Goal: Check status: Check status

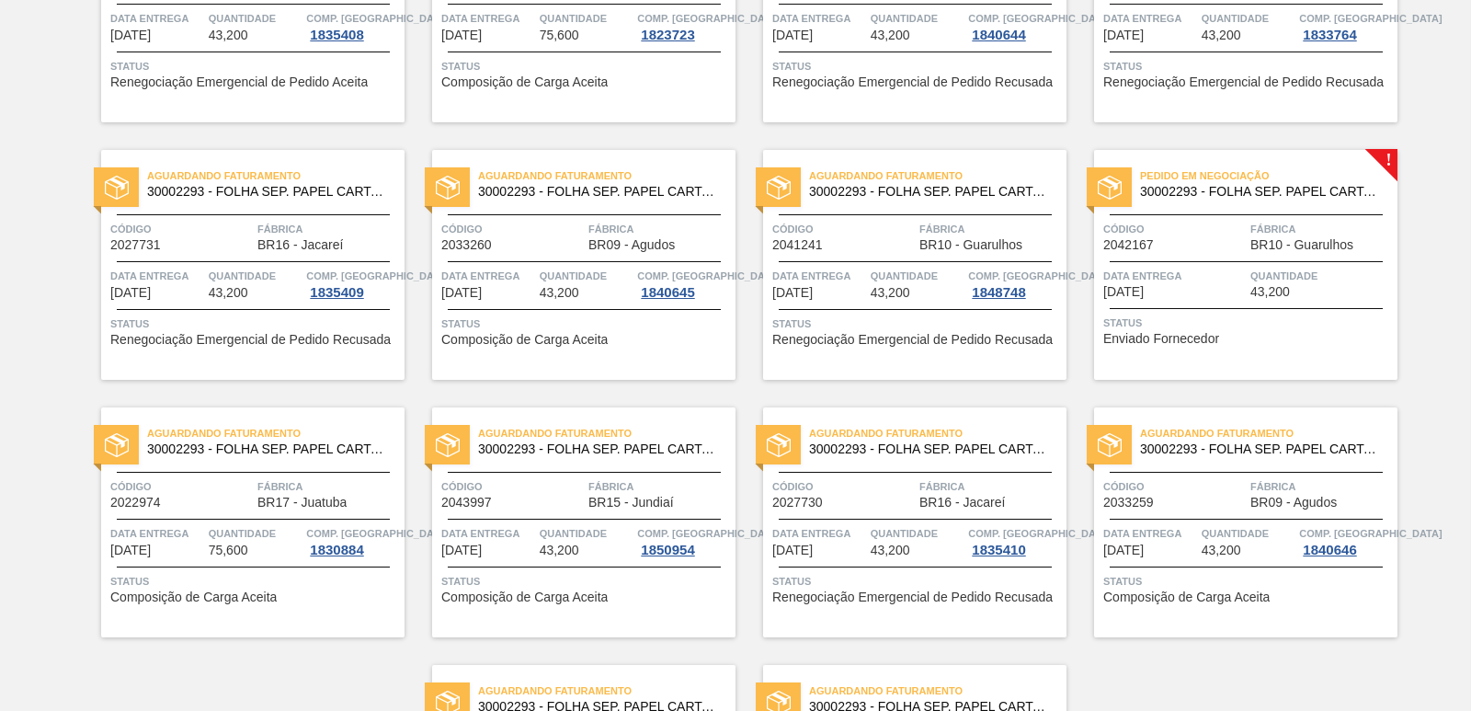
scroll to position [2839, 0]
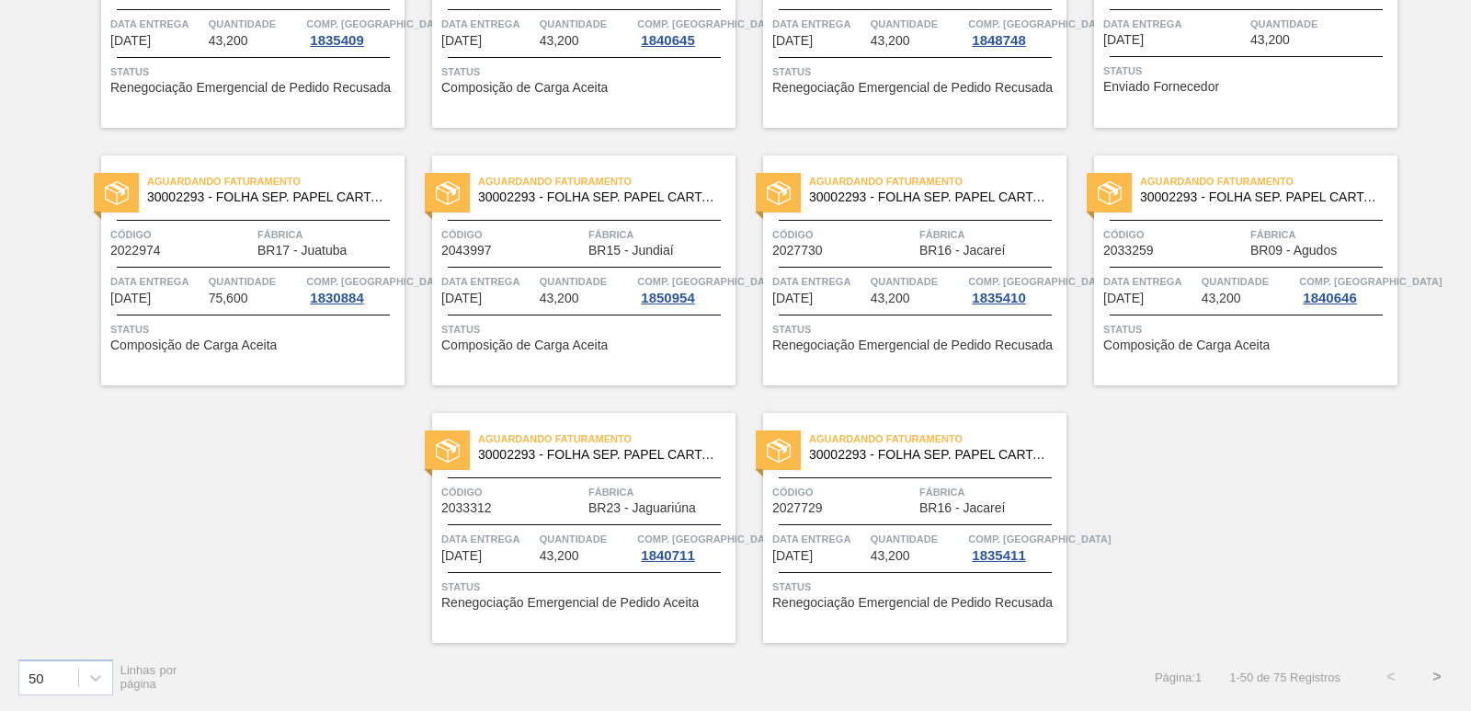
click at [1438, 676] on button ">" at bounding box center [1437, 677] width 46 height 46
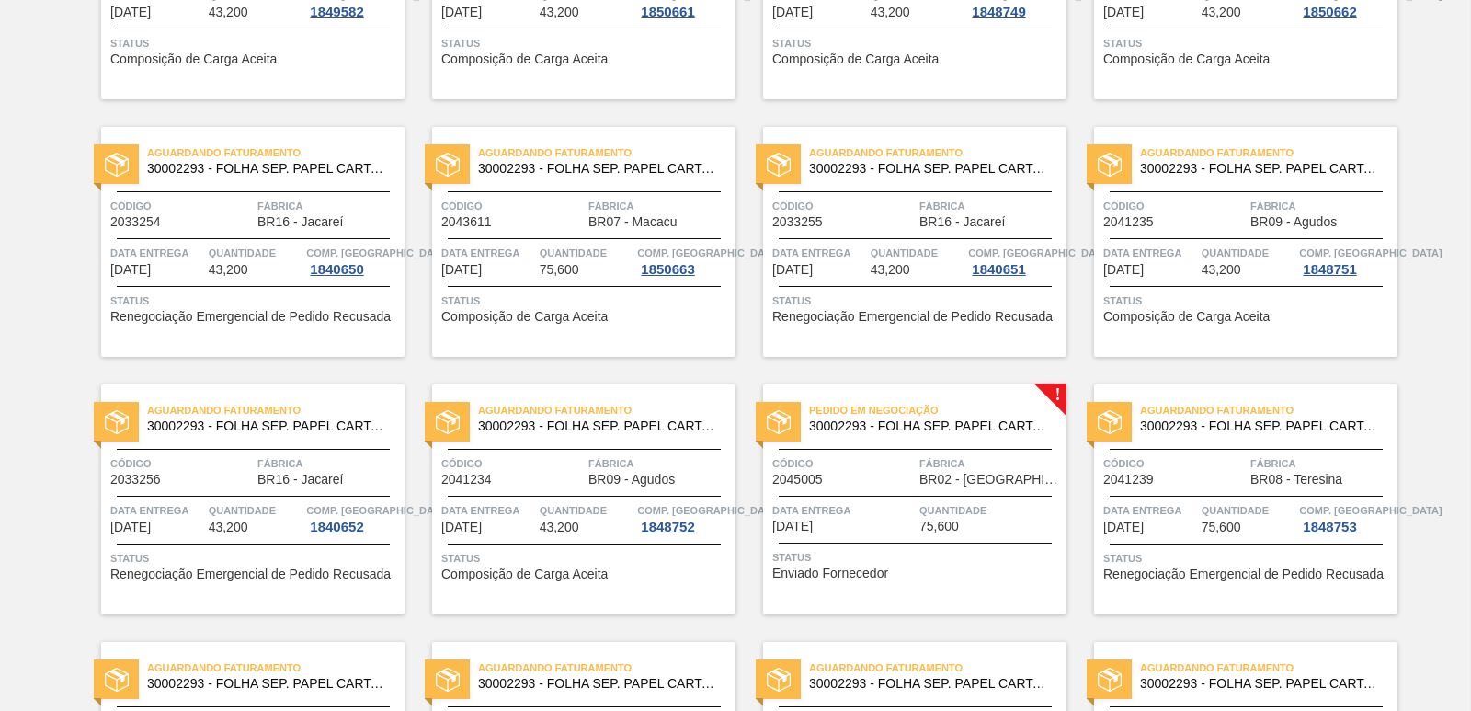
scroll to position [560, 0]
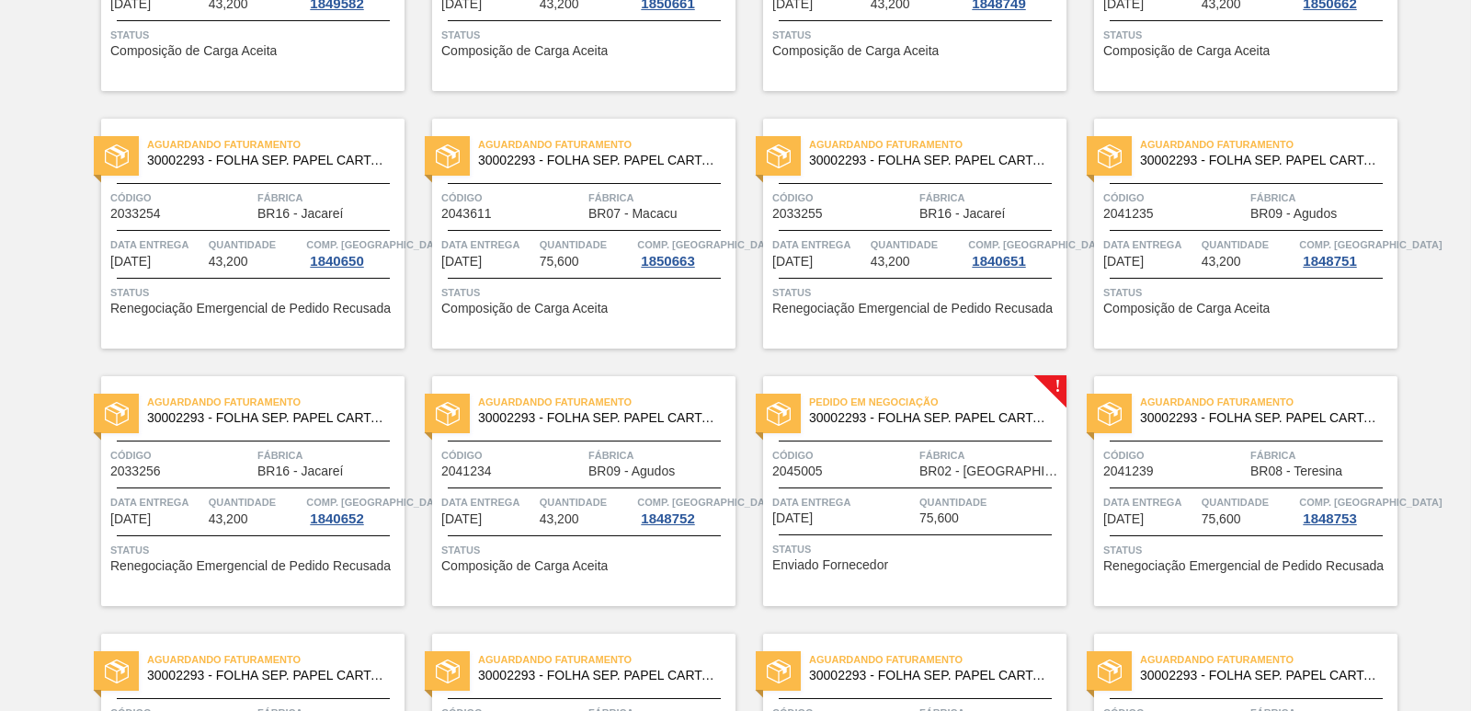
click at [886, 429] on div "Pedido em Negociação 30002293 - FOLHA SEP. PAPEL CARTAO 1200x1000M 350g" at bounding box center [914, 410] width 303 height 41
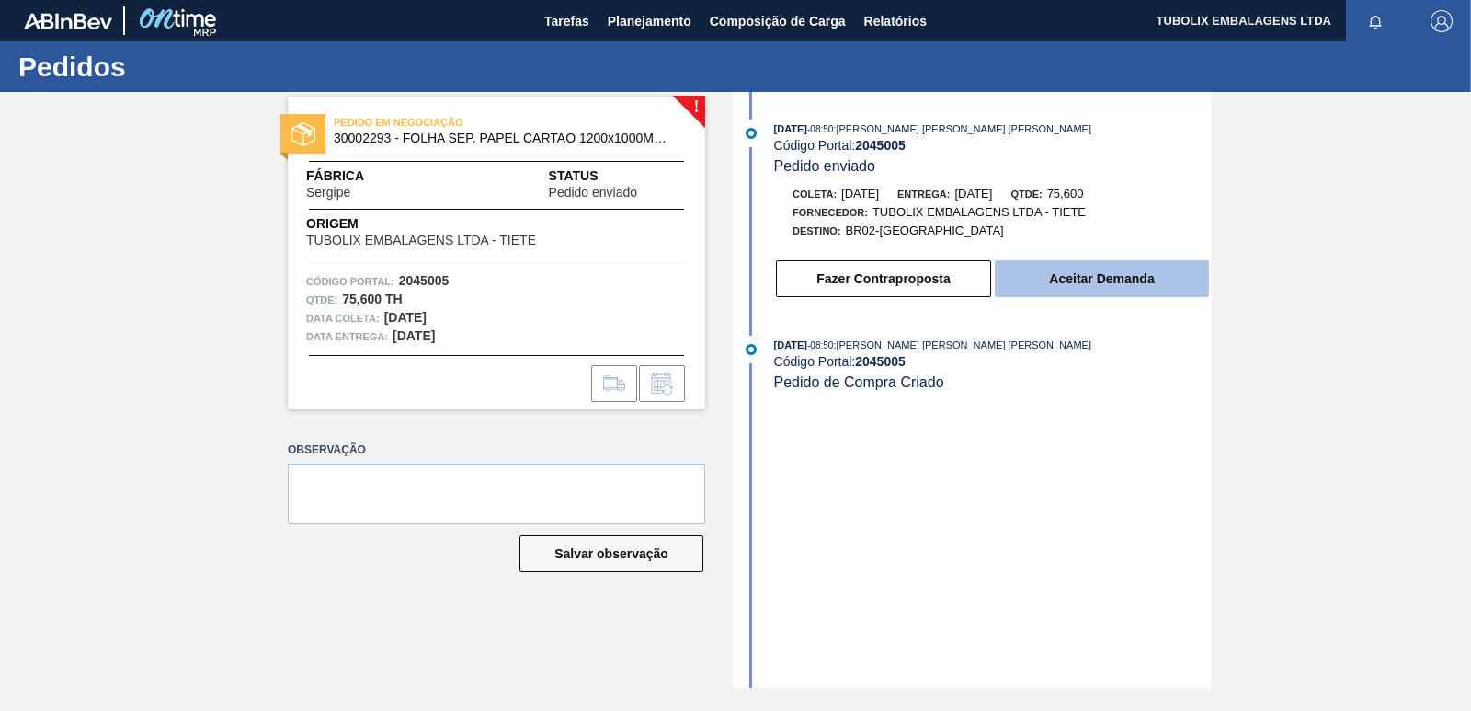
click at [1080, 290] on button "Aceitar Demanda" at bounding box center [1102, 278] width 214 height 37
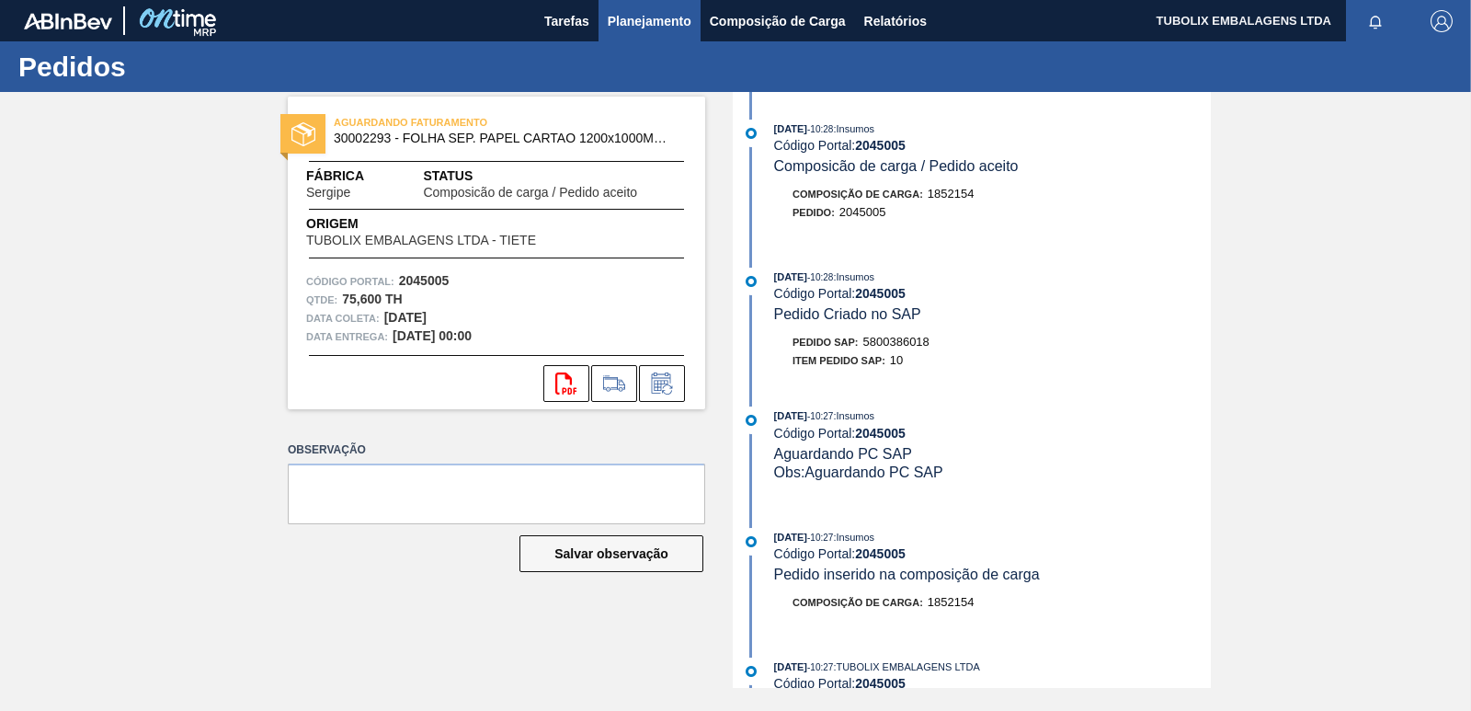
click at [651, 16] on span "Planejamento" at bounding box center [650, 21] width 84 height 22
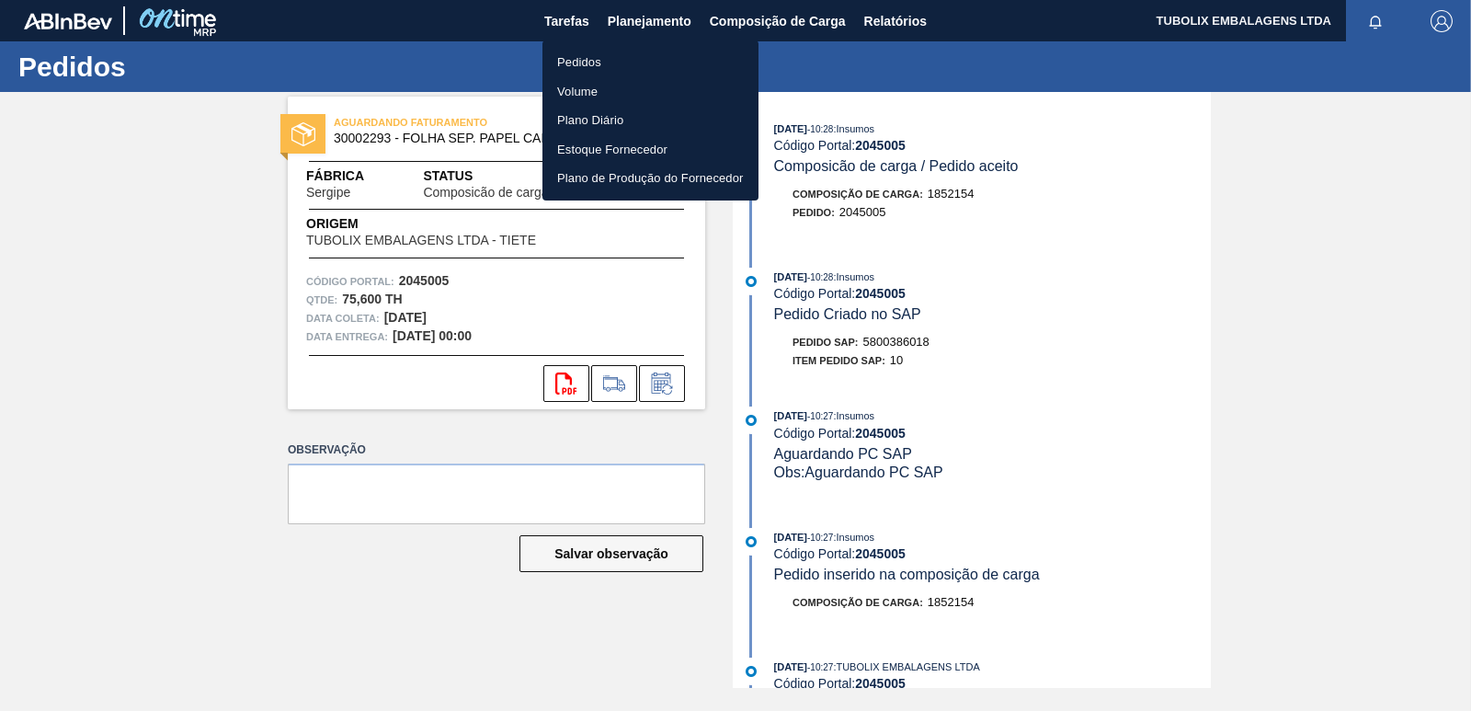
click at [596, 61] on li "Pedidos" at bounding box center [650, 62] width 216 height 29
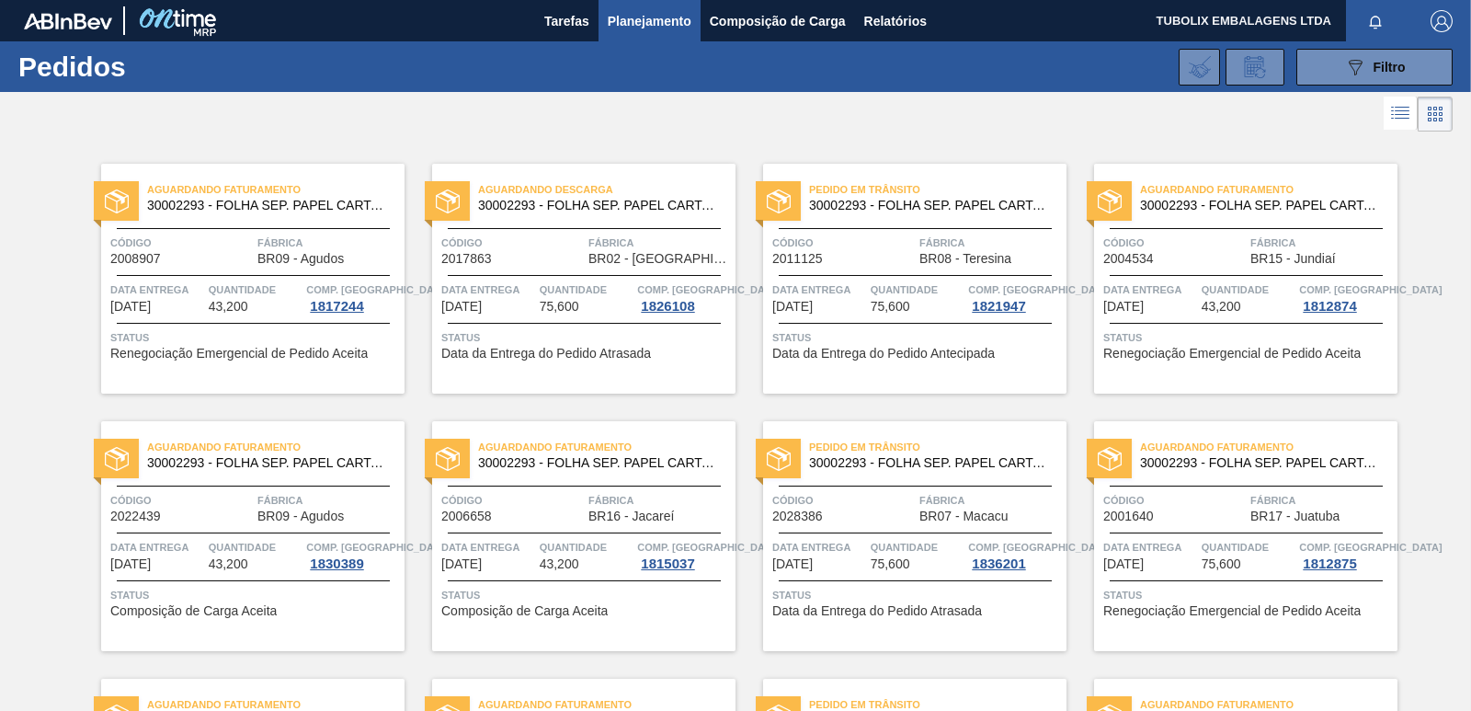
click at [626, 213] on div "Aguardando Descarga 30002293 - FOLHA SEP. PAPEL CARTAO 1200x1000M 350g" at bounding box center [583, 197] width 303 height 41
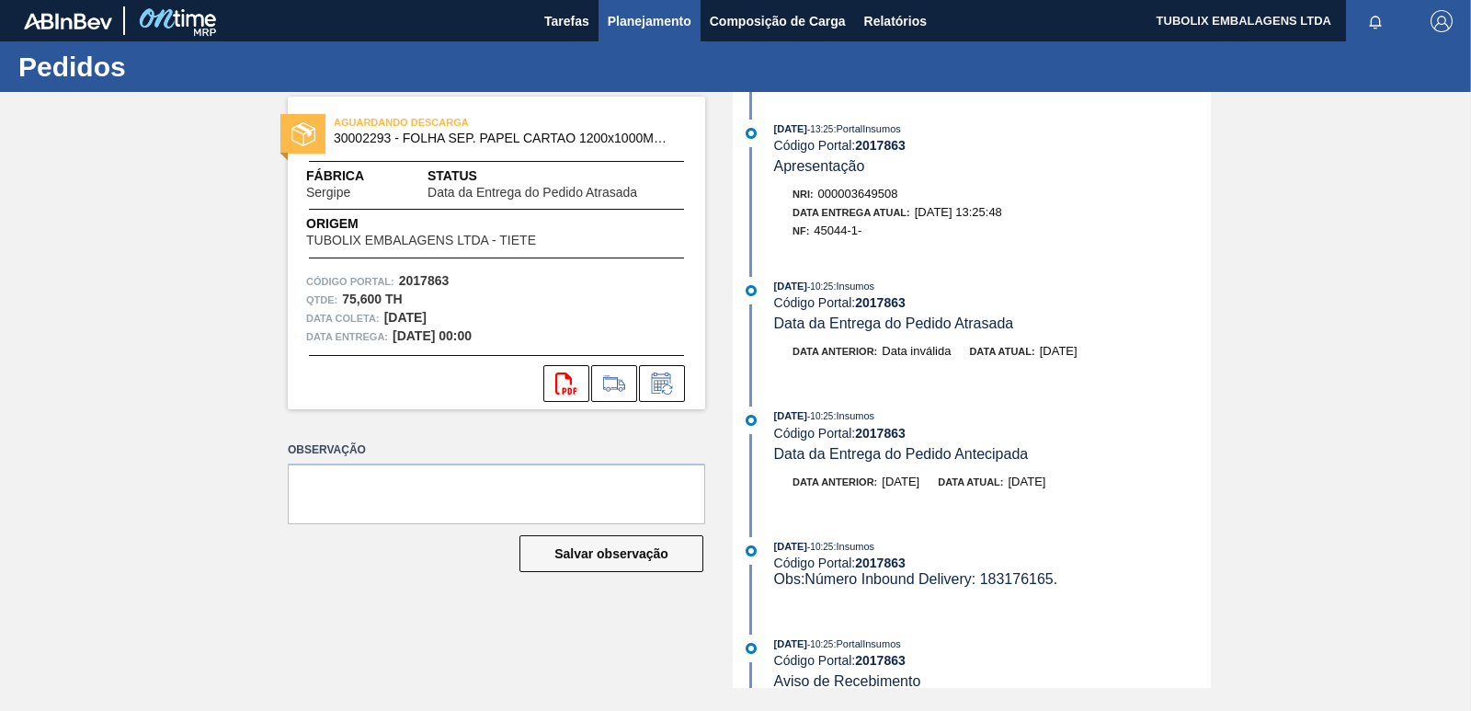
click at [652, 11] on span "Planejamento" at bounding box center [650, 21] width 84 height 22
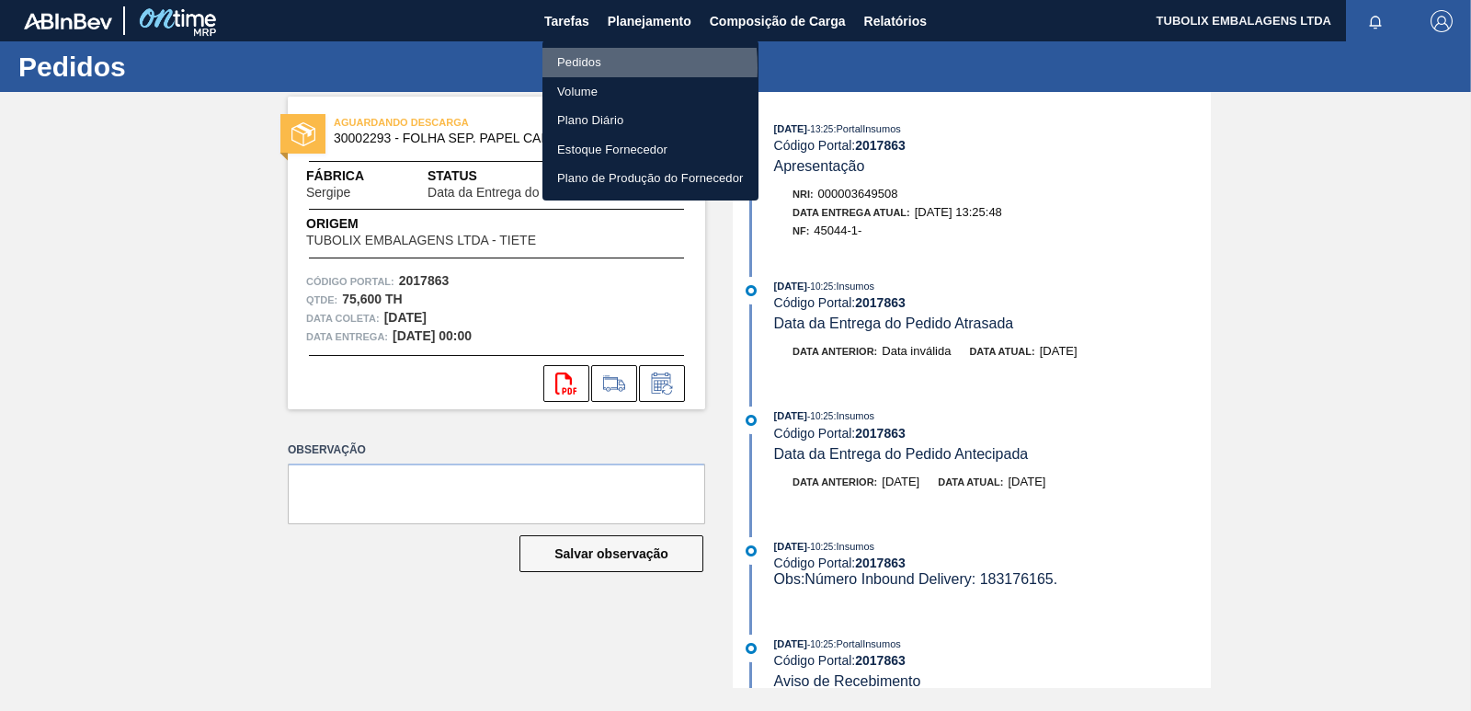
click at [569, 67] on li "Pedidos" at bounding box center [650, 62] width 216 height 29
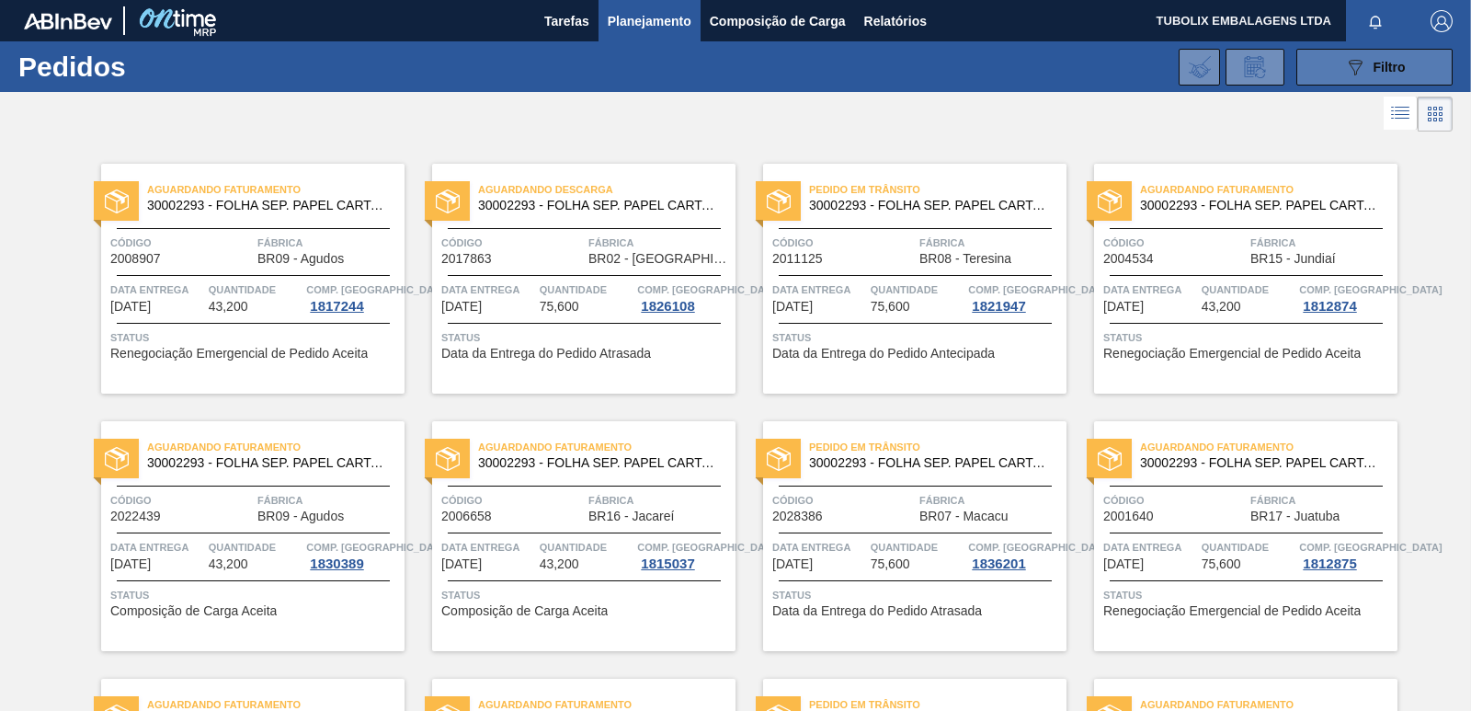
click at [1334, 58] on button "089F7B8B-B2A5-4AFE-B5C0-19BA573D28AC Filtro" at bounding box center [1374, 67] width 156 height 37
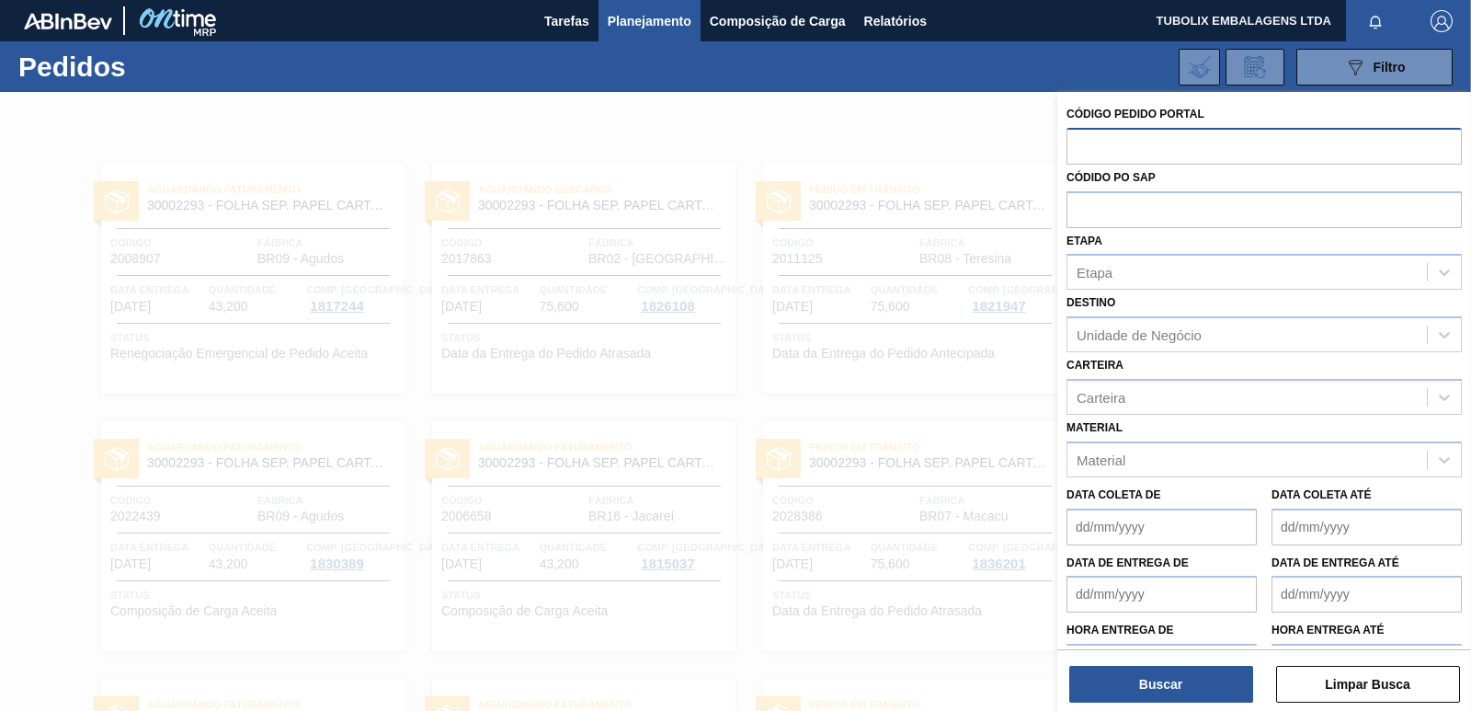
click at [1110, 142] on input "text" at bounding box center [1263, 145] width 395 height 35
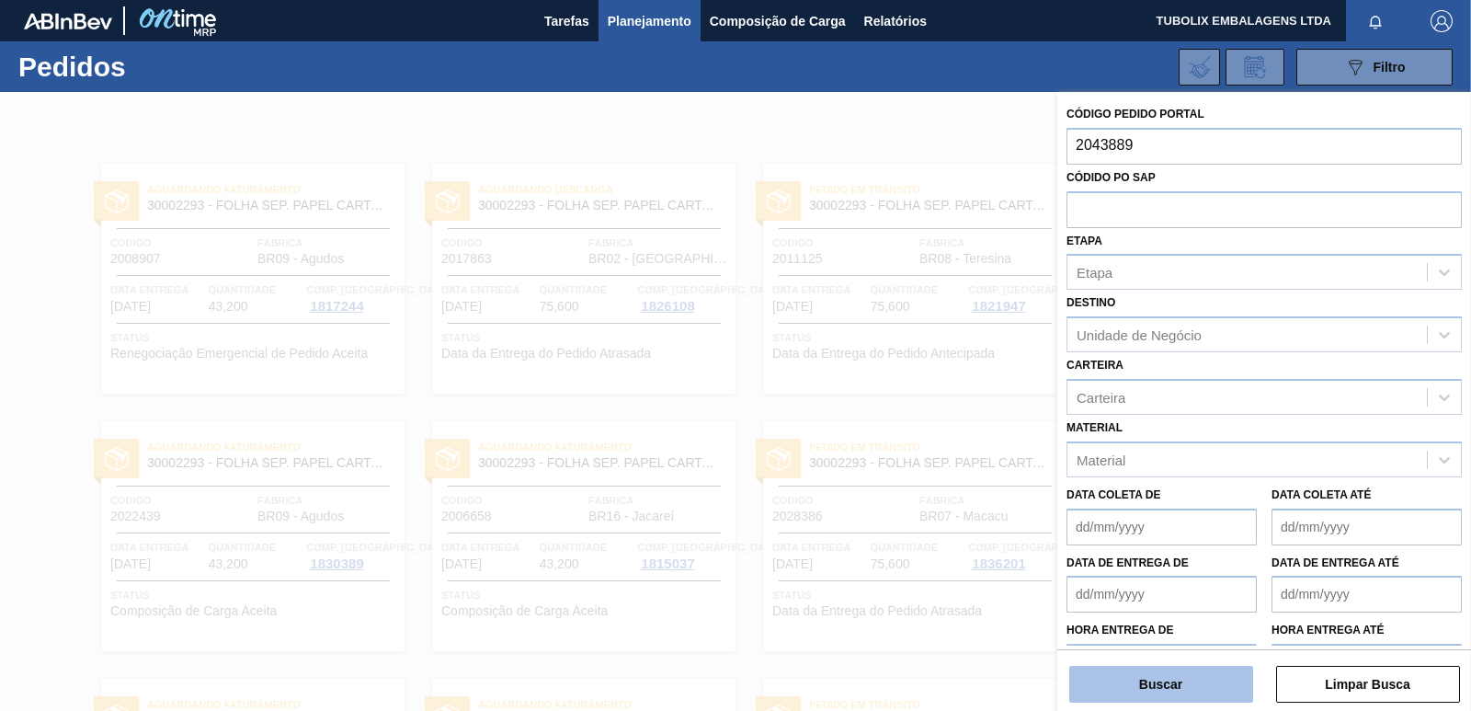
type input "2043889"
click at [1162, 680] on button "Buscar" at bounding box center [1161, 683] width 184 height 37
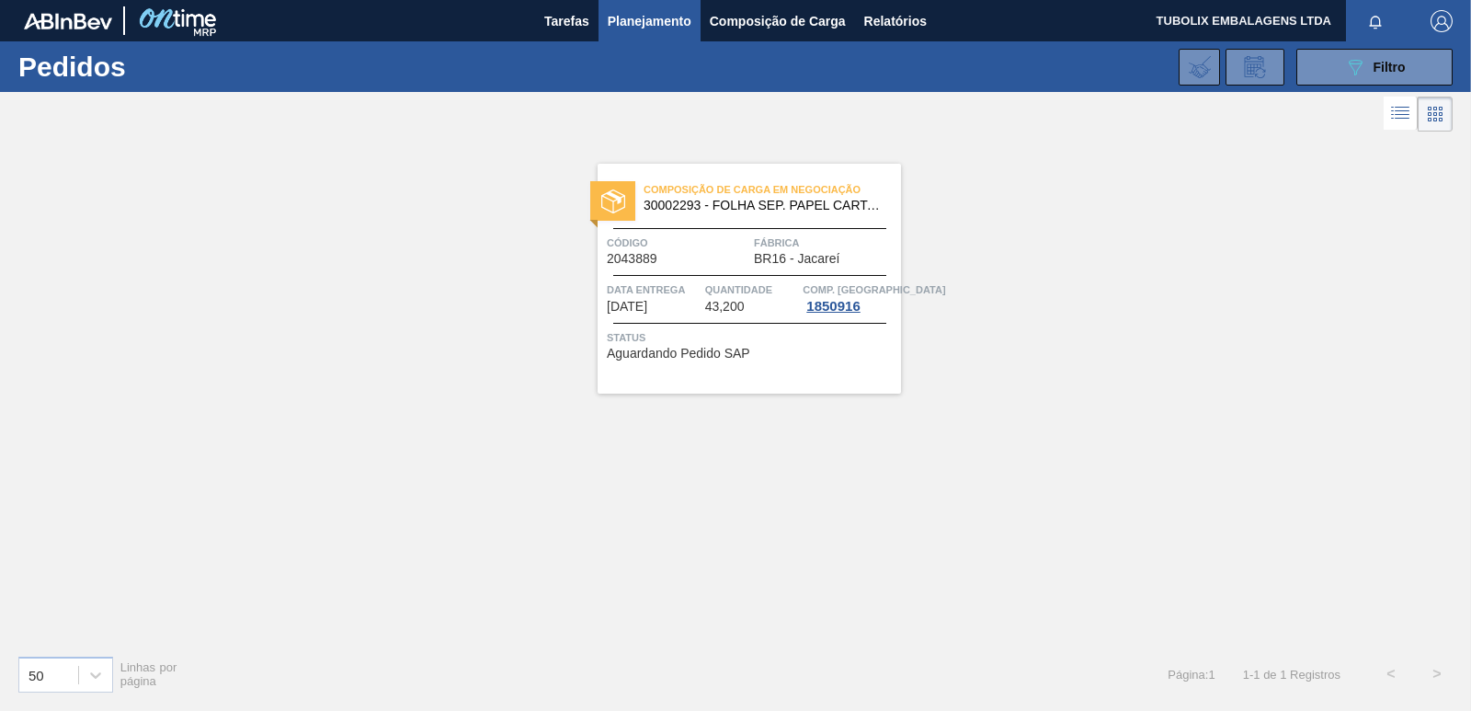
click at [733, 194] on span "Composição de Carga em Negociação" at bounding box center [771, 189] width 257 height 18
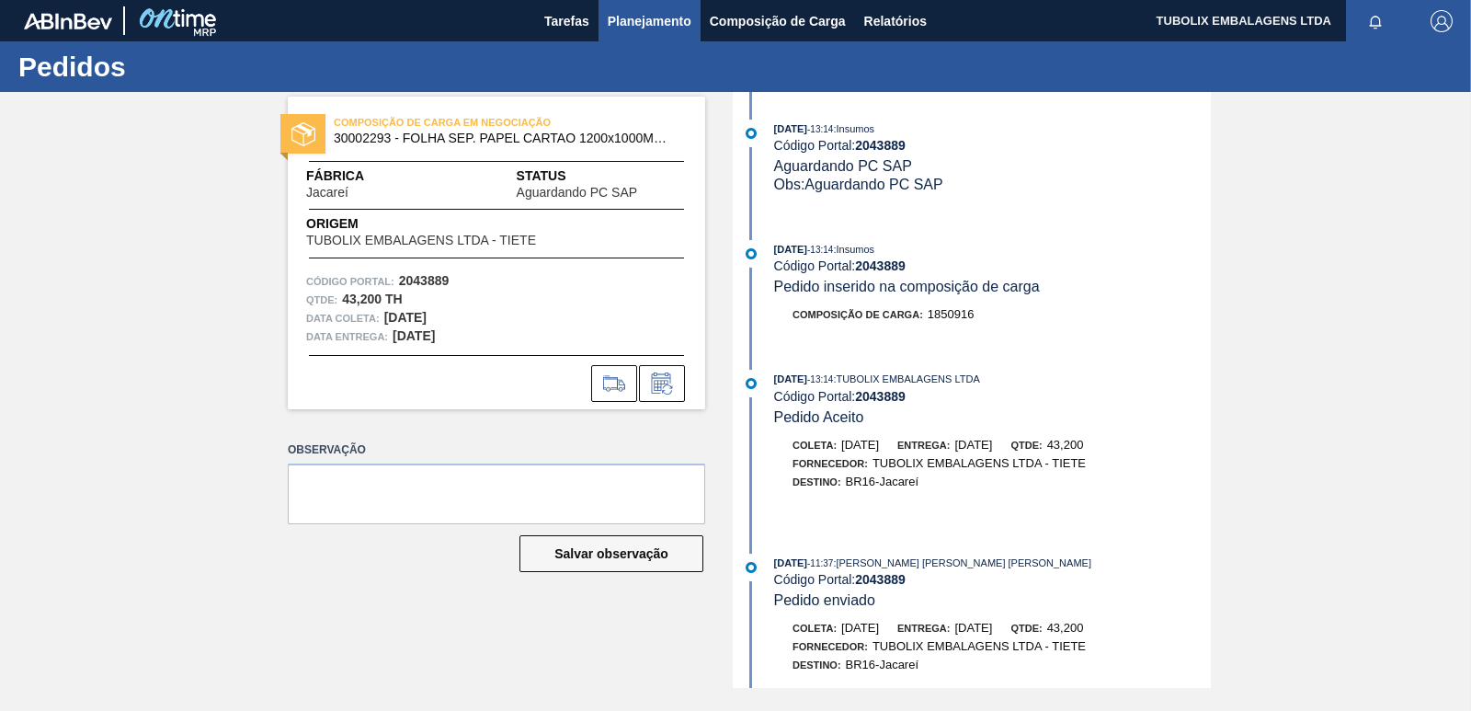
click at [655, 23] on span "Planejamento" at bounding box center [650, 21] width 84 height 22
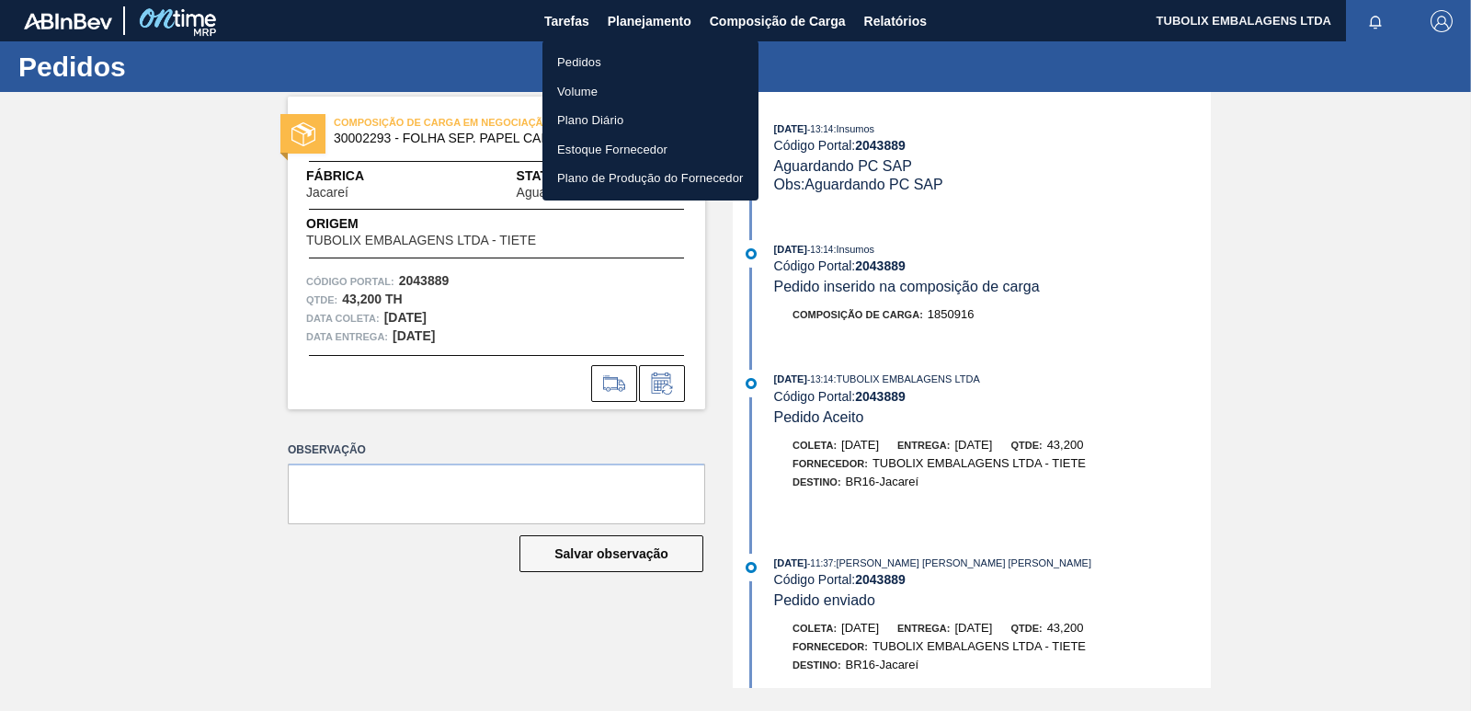
click at [1125, 139] on div at bounding box center [735, 355] width 1471 height 711
